Goal: Information Seeking & Learning: Understand process/instructions

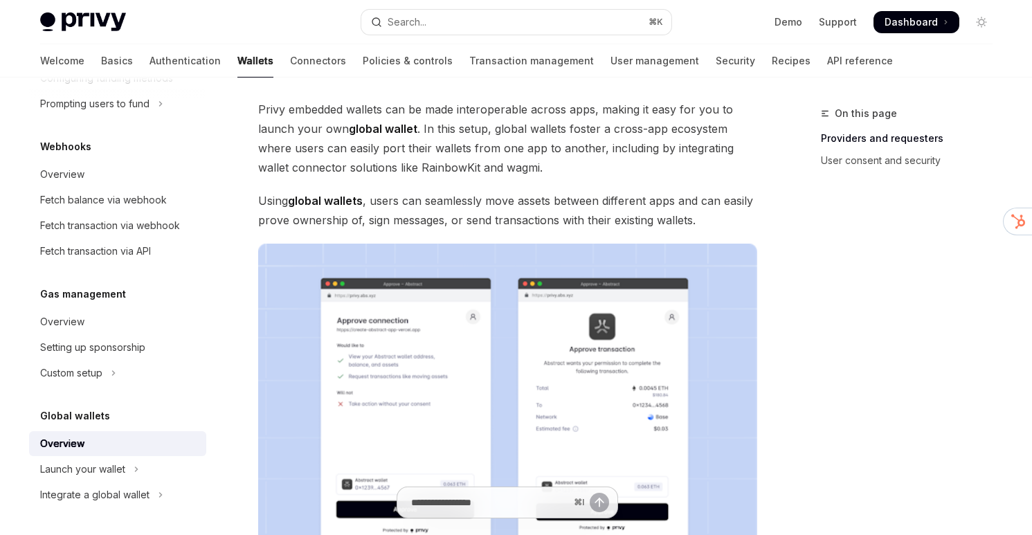
scroll to position [86, 0]
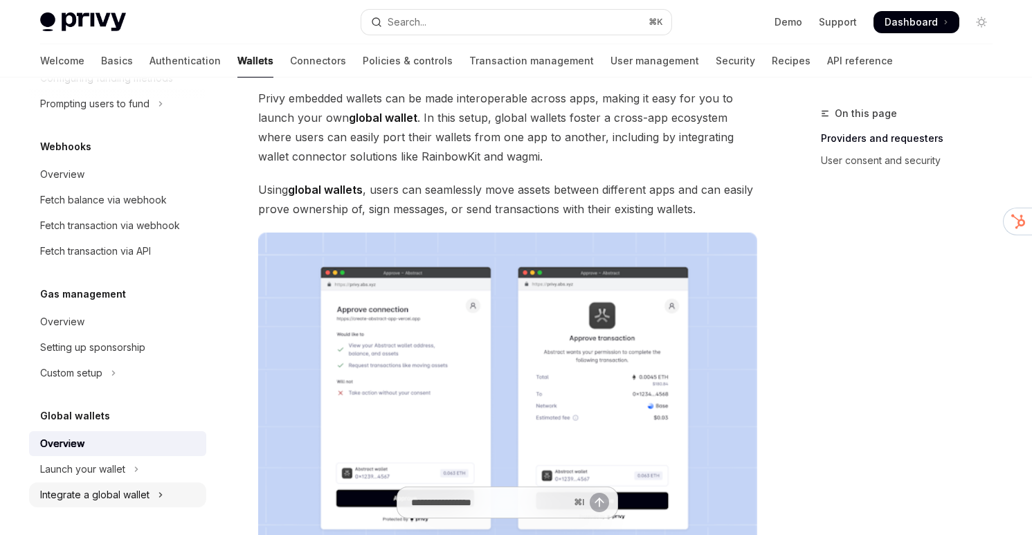
click at [111, 486] on button "Integrate a global wallet" at bounding box center [117, 494] width 177 height 25
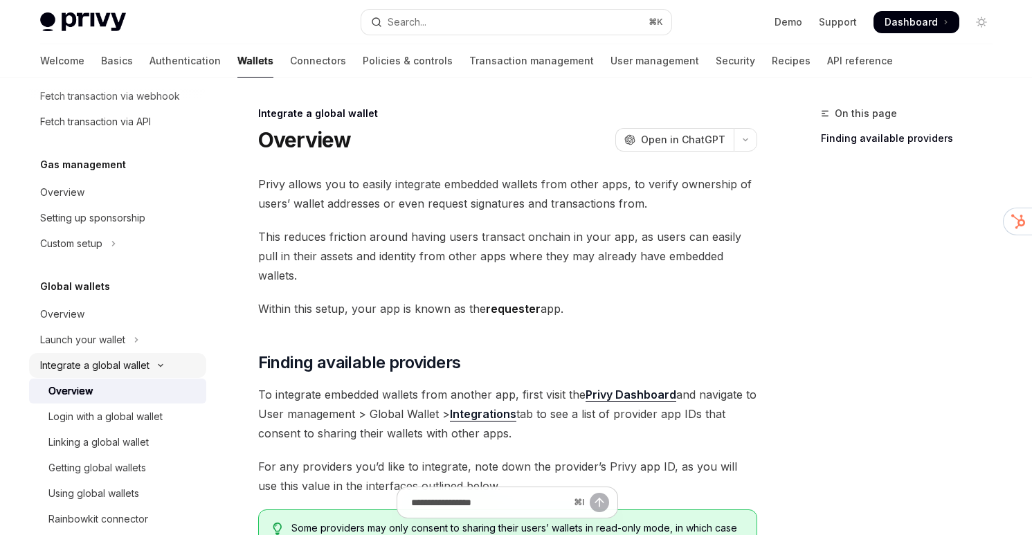
scroll to position [805, 0]
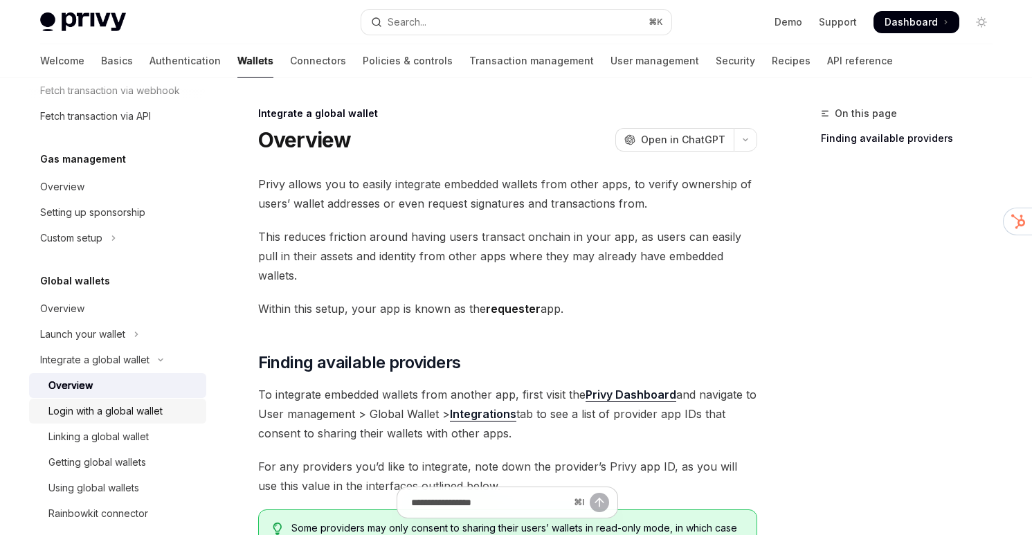
click at [113, 405] on div "Login with a global wallet" at bounding box center [105, 411] width 114 height 17
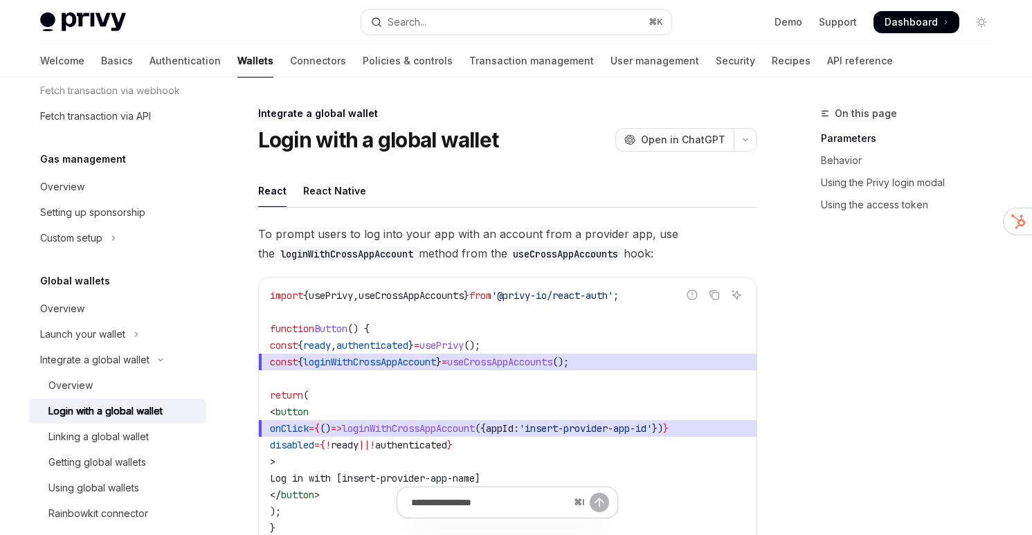
scroll to position [849, 0]
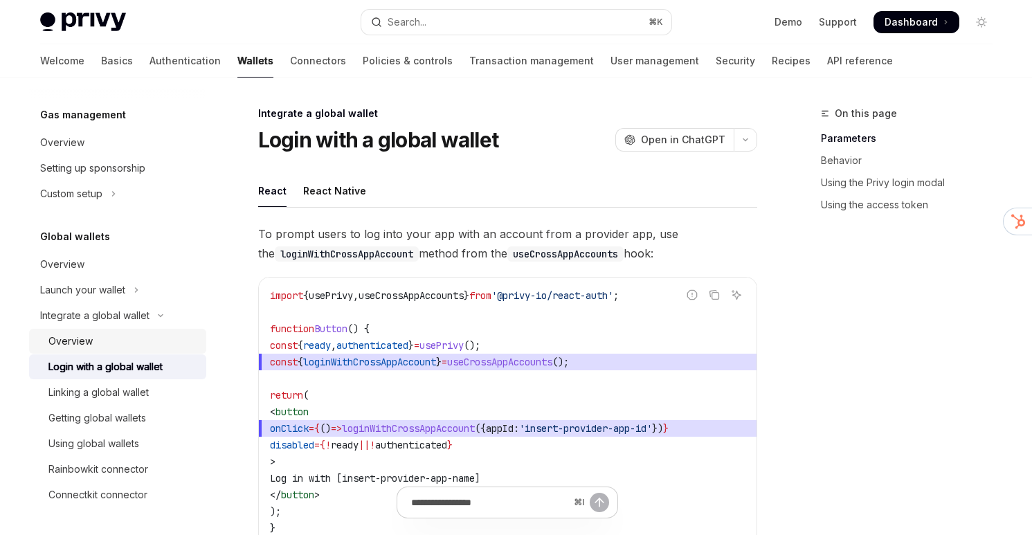
click at [110, 342] on div "Overview" at bounding box center [122, 341] width 149 height 17
type textarea "*"
